Goal: Task Accomplishment & Management: Use online tool/utility

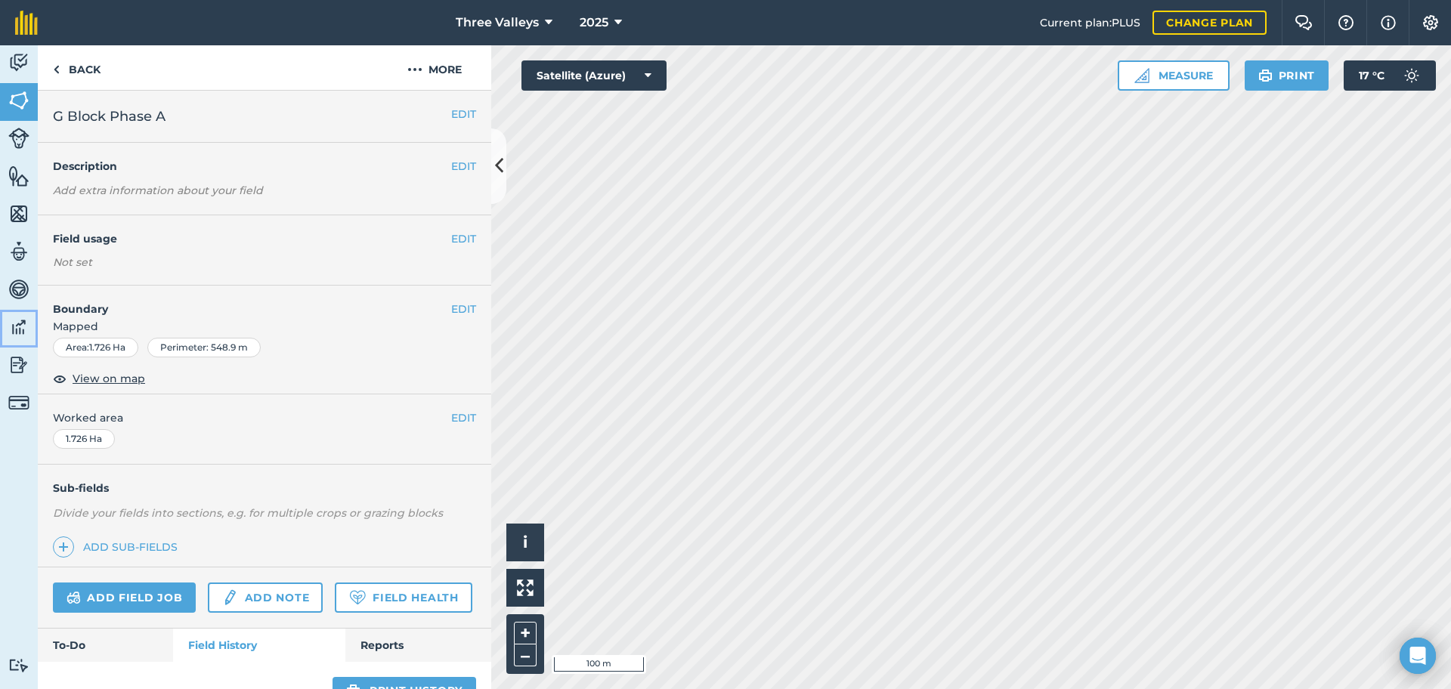
click at [23, 320] on img at bounding box center [18, 327] width 21 height 23
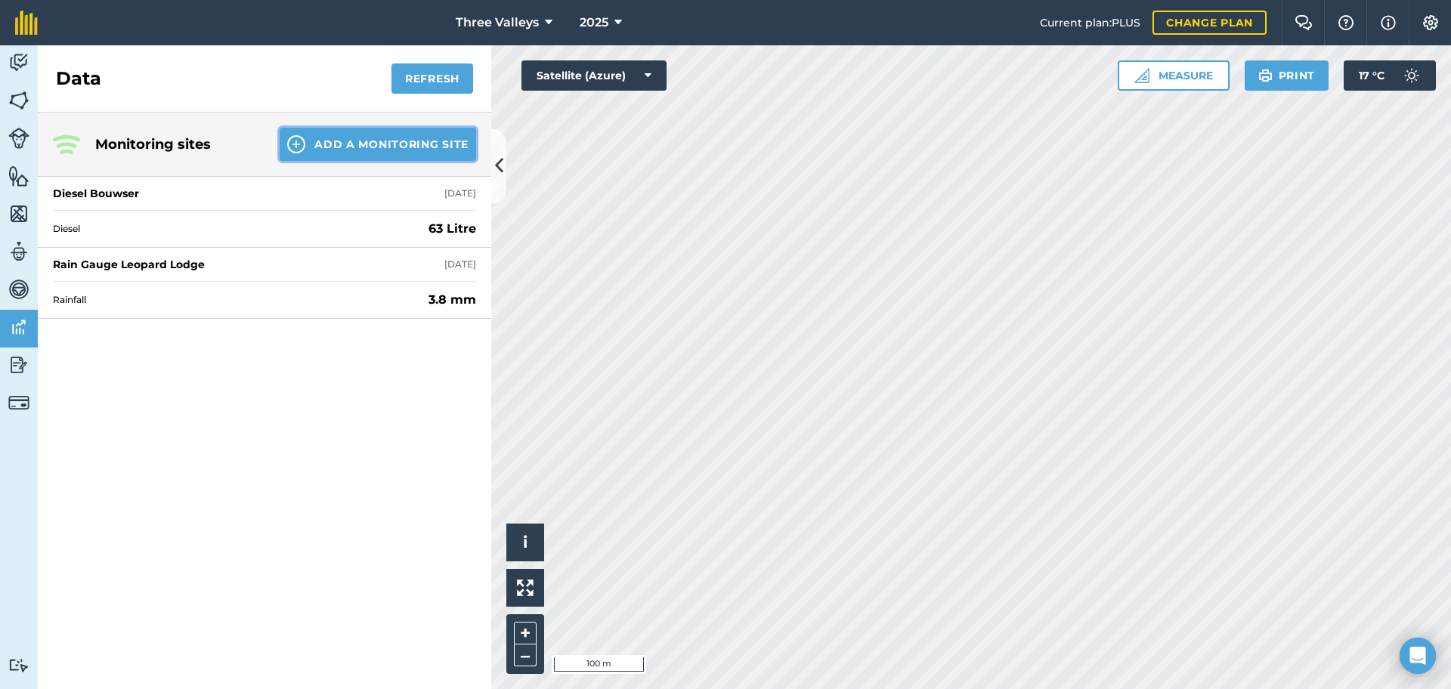
click at [330, 144] on button "Add a Monitoring Site" at bounding box center [378, 144] width 197 height 33
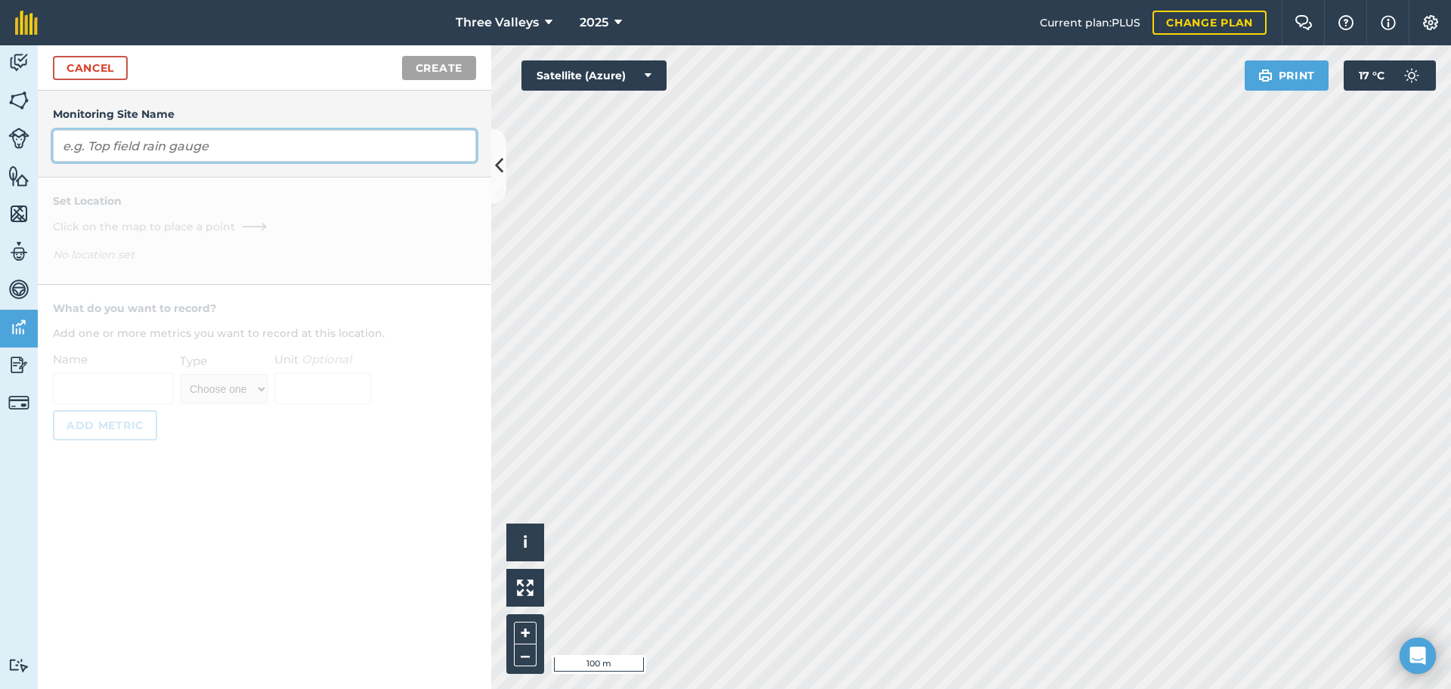
click at [144, 159] on input "text" at bounding box center [264, 146] width 423 height 32
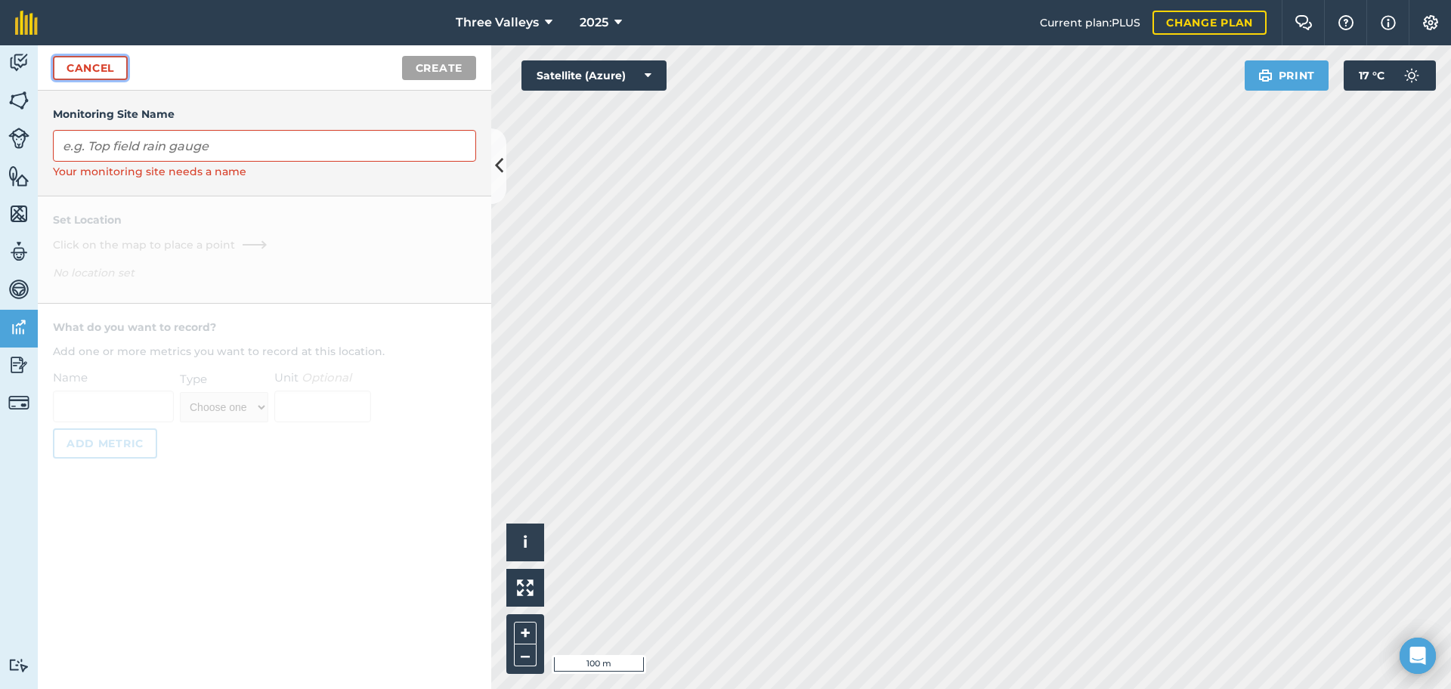
click at [80, 76] on link "Cancel" at bounding box center [90, 68] width 75 height 24
